Goal: Task Accomplishment & Management: Manage account settings

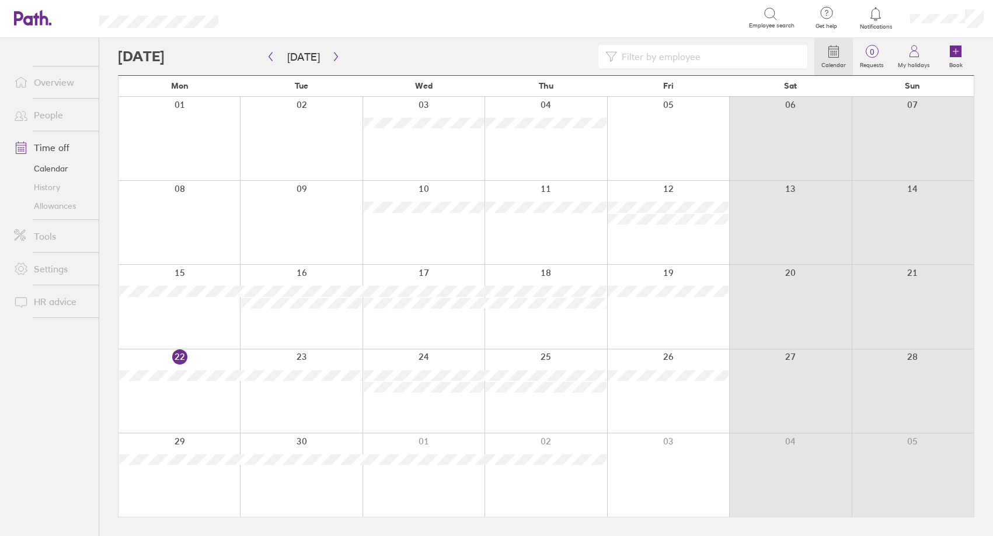
click at [53, 144] on link "Time off" at bounding box center [52, 147] width 94 height 23
click at [334, 58] on icon "button" at bounding box center [335, 56] width 9 height 9
